Goal: Information Seeking & Learning: Find specific fact

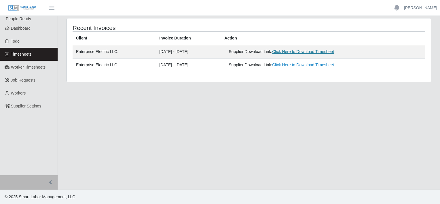
click at [296, 52] on link "Click Here to Download Timesheet" at bounding box center [303, 51] width 62 height 5
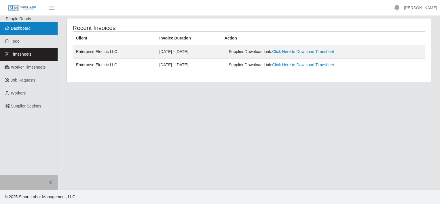
click at [20, 27] on span "Dashboard" at bounding box center [21, 28] width 20 height 5
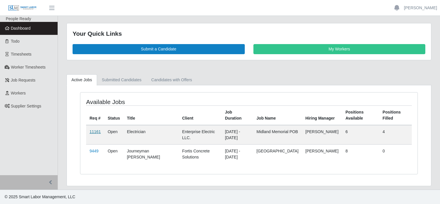
click at [94, 132] on link "11161" at bounding box center [95, 131] width 11 height 5
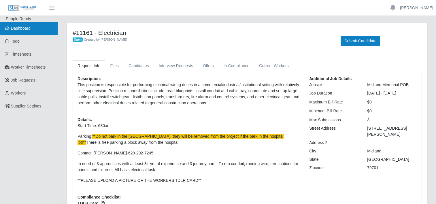
click at [23, 29] on span "Dashboard" at bounding box center [21, 28] width 20 height 5
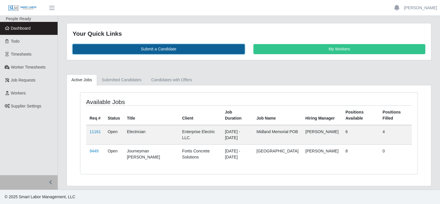
click at [176, 50] on link "Submit a Candidate" at bounding box center [159, 49] width 172 height 10
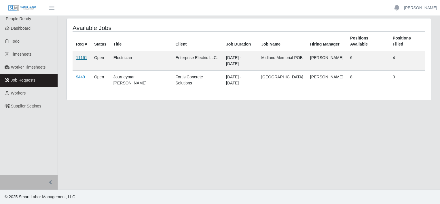
click at [82, 55] on link "11161" at bounding box center [81, 57] width 11 height 5
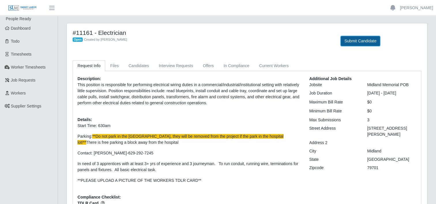
click at [361, 43] on button "Submit Candidate" at bounding box center [360, 41] width 39 height 10
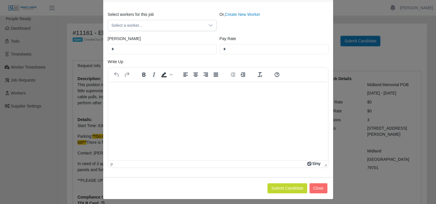
scroll to position [41, 0]
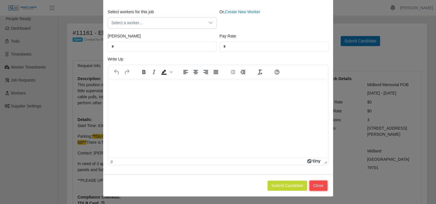
click at [318, 185] on button "Close" at bounding box center [319, 186] width 18 height 10
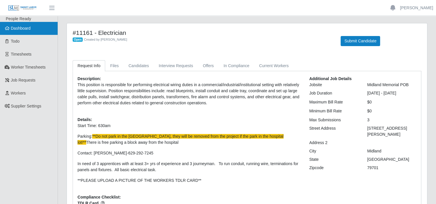
click at [13, 30] on span "Dashboard" at bounding box center [21, 28] width 20 height 5
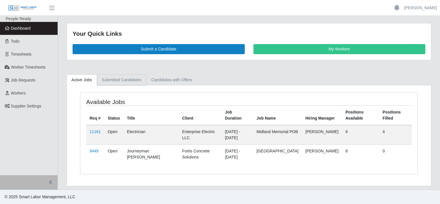
click at [122, 81] on link "Submitted Candidates" at bounding box center [122, 79] width 50 height 11
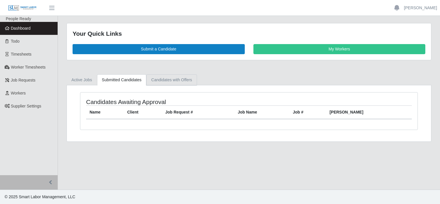
click at [169, 80] on link "Candidates with Offers" at bounding box center [171, 79] width 50 height 11
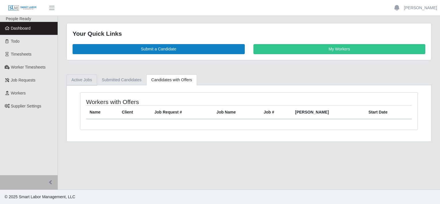
click at [89, 80] on link "Active Jobs" at bounding box center [82, 79] width 31 height 11
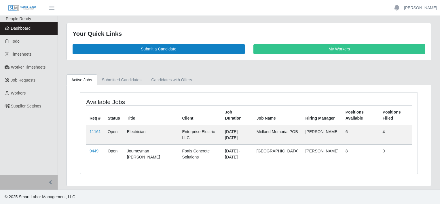
click at [381, 166] on div "Available Jobs Req # Status Title Client Job Duration Job Name Hiring Manager P…" at bounding box center [249, 134] width 338 height 82
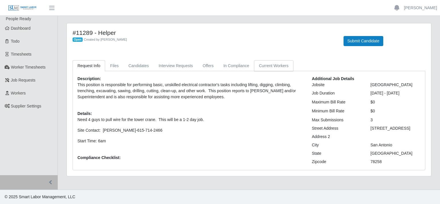
drag, startPoint x: 272, startPoint y: 67, endPoint x: 247, endPoint y: 67, distance: 25.4
click at [272, 67] on link "Current Workers" at bounding box center [273, 65] width 39 height 11
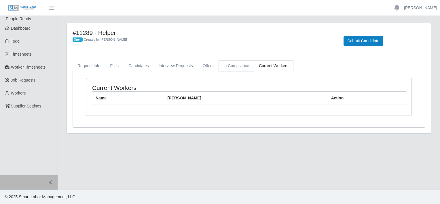
drag, startPoint x: 239, startPoint y: 67, endPoint x: 223, endPoint y: 67, distance: 15.6
click at [238, 67] on link "In Compliance" at bounding box center [237, 65] width 36 height 11
click at [219, 67] on link "In Compliance" at bounding box center [237, 65] width 36 height 11
click at [180, 67] on link "Interview Requests" at bounding box center [176, 65] width 44 height 11
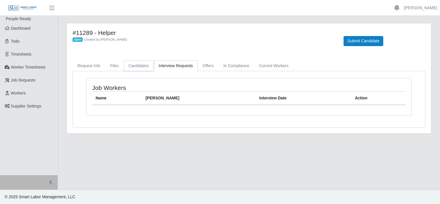
drag, startPoint x: 145, startPoint y: 67, endPoint x: 105, endPoint y: 68, distance: 39.8
click at [144, 67] on link "Candidates" at bounding box center [139, 65] width 30 height 11
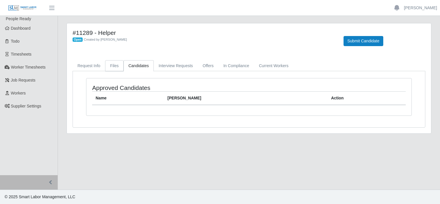
click at [111, 67] on link "Files" at bounding box center [114, 65] width 18 height 11
click at [88, 65] on link "Request Info" at bounding box center [89, 65] width 33 height 11
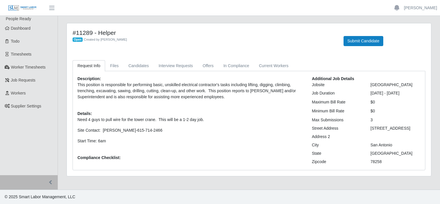
drag, startPoint x: 371, startPoint y: 84, endPoint x: 417, endPoint y: 84, distance: 45.8
click at [417, 84] on div "[GEOGRAPHIC_DATA]" at bounding box center [396, 85] width 59 height 6
drag, startPoint x: 417, startPoint y: 84, endPoint x: 405, endPoint y: 84, distance: 12.4
copy div "[GEOGRAPHIC_DATA]"
click at [235, 143] on p "Start Time: 6am" at bounding box center [191, 141] width 226 height 6
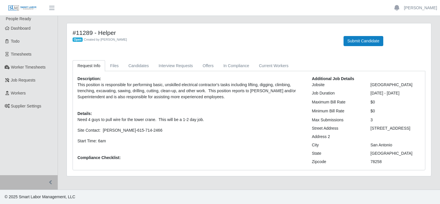
drag, startPoint x: 371, startPoint y: 129, endPoint x: 422, endPoint y: 131, distance: 51.1
click at [422, 131] on div "Additional Job Details Jobsite [GEOGRAPHIC_DATA] Job Duration [DATE] - [DATE] M…" at bounding box center [366, 121] width 117 height 90
drag, startPoint x: 422, startPoint y: 131, endPoint x: 387, endPoint y: 128, distance: 35.1
copy div "[STREET_ADDRESS]"
click at [391, 121] on div "3" at bounding box center [396, 120] width 59 height 6
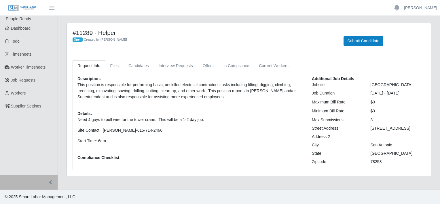
drag, startPoint x: 372, startPoint y: 129, endPoint x: 409, endPoint y: 128, distance: 37.5
click at [409, 128] on div "[STREET_ADDRESS]" at bounding box center [396, 128] width 59 height 6
drag, startPoint x: 409, startPoint y: 128, endPoint x: 403, endPoint y: 128, distance: 6.1
copy div "[STREET_ADDRESS]"
drag, startPoint x: 387, startPoint y: 110, endPoint x: 387, endPoint y: 104, distance: 6.1
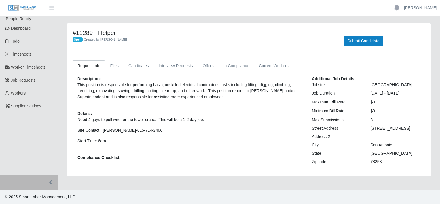
click at [387, 109] on div "$0" at bounding box center [396, 111] width 59 height 6
drag, startPoint x: 372, startPoint y: 84, endPoint x: 418, endPoint y: 85, distance: 46.1
click at [418, 85] on div "[GEOGRAPHIC_DATA]" at bounding box center [396, 85] width 59 height 6
drag, startPoint x: 418, startPoint y: 85, endPoint x: 398, endPoint y: 85, distance: 20.5
copy div "[GEOGRAPHIC_DATA]"
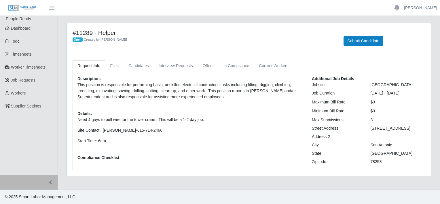
click at [155, 157] on div "Description: This position is responsible for performing basic, unskilled elect…" at bounding box center [190, 121] width 235 height 90
drag, startPoint x: 123, startPoint y: 130, endPoint x: 153, endPoint y: 130, distance: 30.0
click at [153, 130] on p "Site Contact: [PERSON_NAME]-615-714-2466" at bounding box center [191, 130] width 226 height 6
drag, startPoint x: 153, startPoint y: 130, endPoint x: 135, endPoint y: 129, distance: 17.9
copy p "[PHONE_NUMBER]"
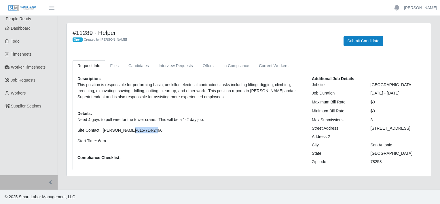
click at [269, 129] on p "Site Contact: [PERSON_NAME]-615-714-2466" at bounding box center [191, 130] width 226 height 6
drag, startPoint x: 78, startPoint y: 83, endPoint x: 237, endPoint y: 100, distance: 160.0
click at [237, 100] on div "Description: This position is responsible for performing basic, unskilled elect…" at bounding box center [190, 121] width 235 height 90
drag, startPoint x: 237, startPoint y: 100, endPoint x: 190, endPoint y: 92, distance: 47.8
copy p "This position is responsible for performing basic, unskilled electrical contrac…"
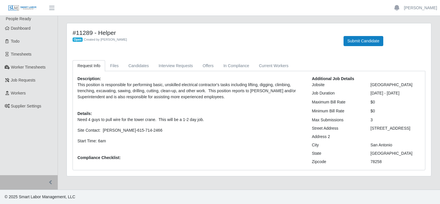
click at [184, 147] on div "Description: This position is responsible for performing basic, unskilled elect…" at bounding box center [190, 121] width 235 height 90
drag, startPoint x: 85, startPoint y: 120, endPoint x: 156, endPoint y: 120, distance: 70.9
click at [156, 120] on p "Need 4 guys to pull wire for the tower crane. This will be a 1-2 day job." at bounding box center [191, 120] width 226 height 6
drag, startPoint x: 156, startPoint y: 120, endPoint x: 151, endPoint y: 120, distance: 4.6
copy p "Need 4 guys to pull wire for the tower crane"
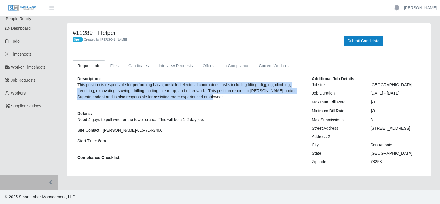
drag, startPoint x: 80, startPoint y: 85, endPoint x: 254, endPoint y: 97, distance: 173.9
click at [254, 97] on p "This position is responsible for performing basic, unskilled electrical contrac…" at bounding box center [191, 91] width 226 height 18
drag, startPoint x: 254, startPoint y: 97, endPoint x: 172, endPoint y: 92, distance: 82.6
click at [180, 90] on p "This position is responsible for performing basic, unskilled electrical contrac…" at bounding box center [191, 91] width 226 height 18
click at [118, 93] on p "This position is responsible for performing basic, unskilled electrical contrac…" at bounding box center [191, 91] width 226 height 18
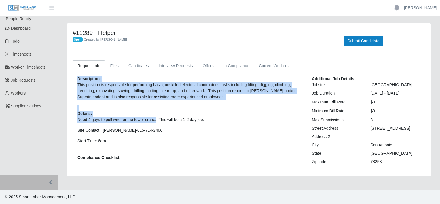
drag, startPoint x: 77, startPoint y: 78, endPoint x: 157, endPoint y: 118, distance: 89.5
click at [157, 118] on div "Description: This position is responsible for performing basic, unskilled elect…" at bounding box center [190, 121] width 235 height 90
drag, startPoint x: 157, startPoint y: 118, endPoint x: 133, endPoint y: 118, distance: 24.2
copy div "Description: This position is responsible for performing basic, unskilled elect…"
